Goal: Find specific page/section: Find specific page/section

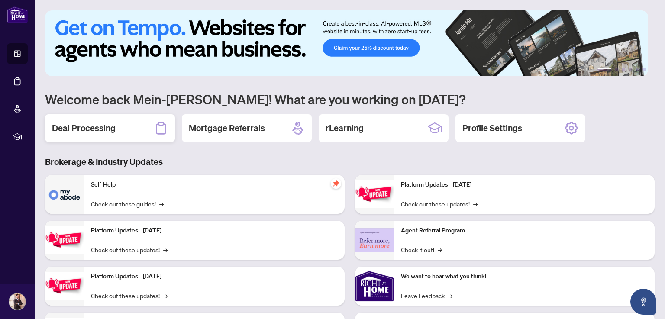
click at [103, 126] on h2 "Deal Processing" at bounding box center [84, 128] width 64 height 12
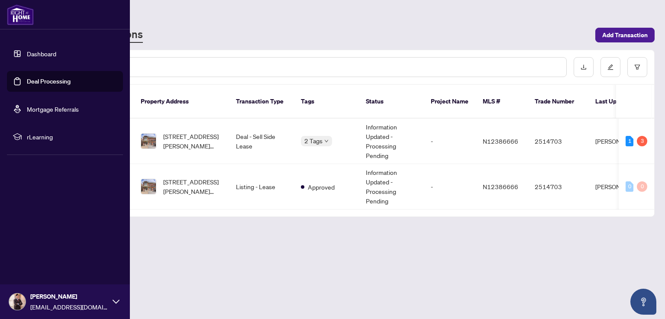
click at [32, 52] on link "Dashboard" at bounding box center [41, 54] width 29 height 8
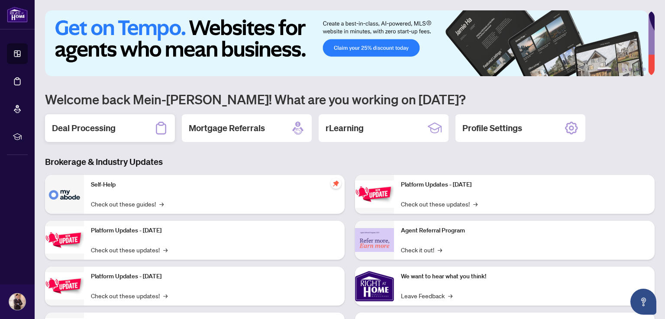
click at [110, 128] on h2 "Deal Processing" at bounding box center [84, 128] width 64 height 12
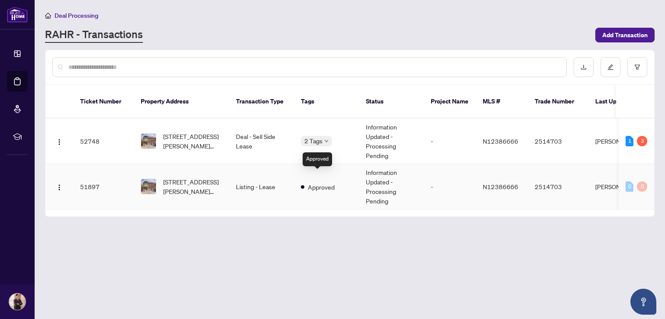
click at [304, 181] on div "Approved" at bounding box center [318, 186] width 34 height 10
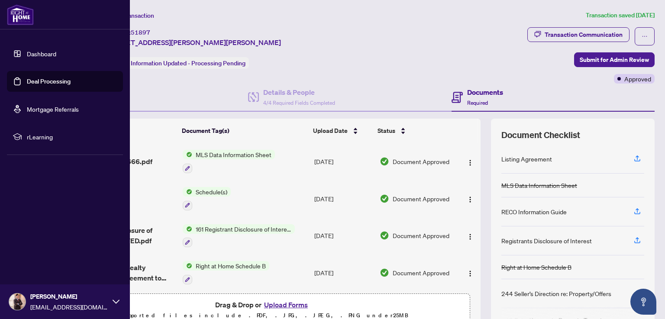
click at [38, 54] on link "Dashboard" at bounding box center [41, 54] width 29 height 8
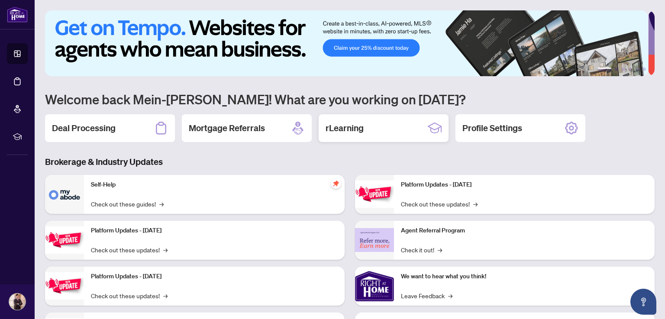
click at [398, 132] on div "rLearning" at bounding box center [384, 128] width 130 height 28
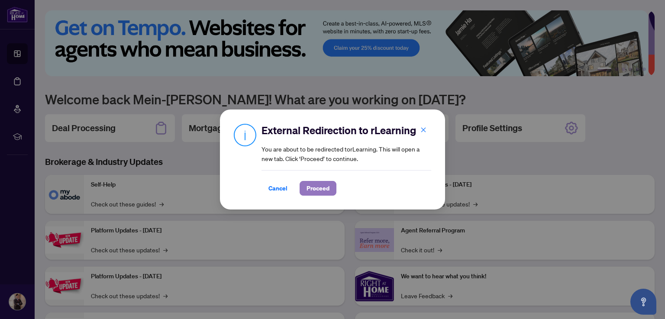
click at [315, 192] on span "Proceed" at bounding box center [318, 188] width 23 height 14
